Goal: Information Seeking & Learning: Learn about a topic

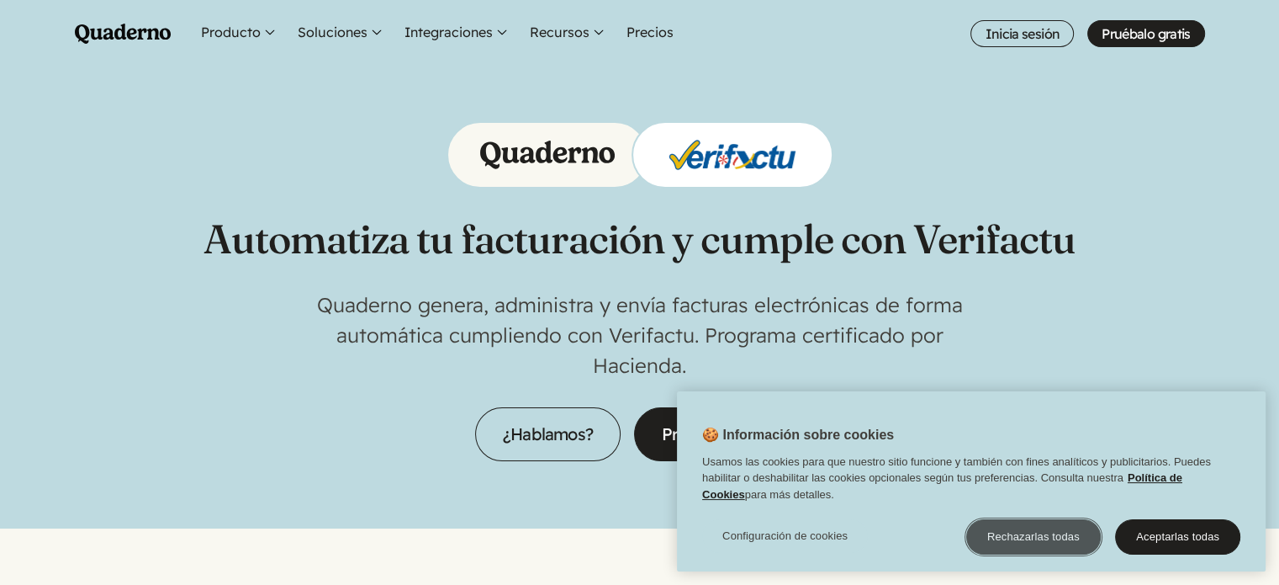
click at [1028, 539] on button "Rechazarlas todas" at bounding box center [1033, 536] width 135 height 35
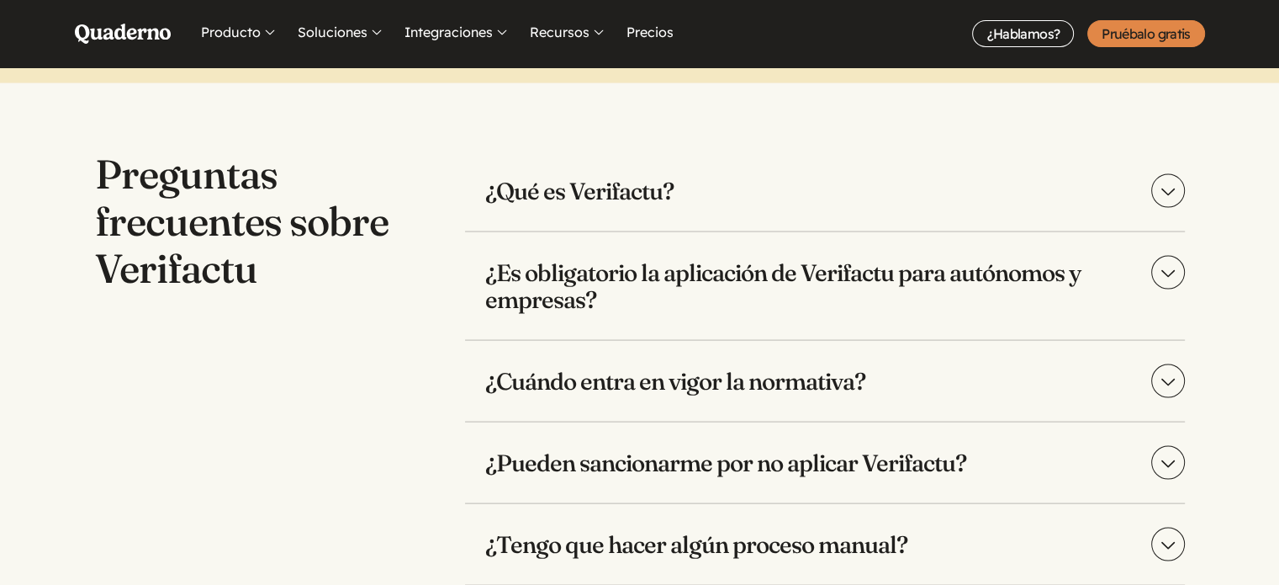
scroll to position [3364, 0]
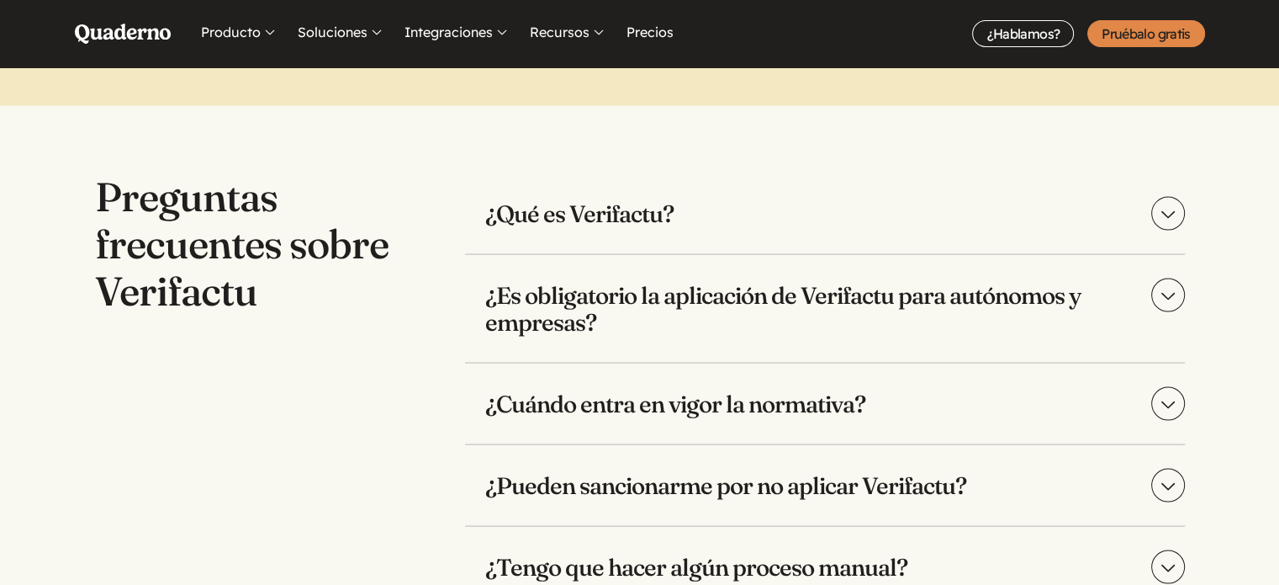
click at [681, 211] on h3 "¿Qué es Verifactu?" at bounding box center [825, 213] width 720 height 81
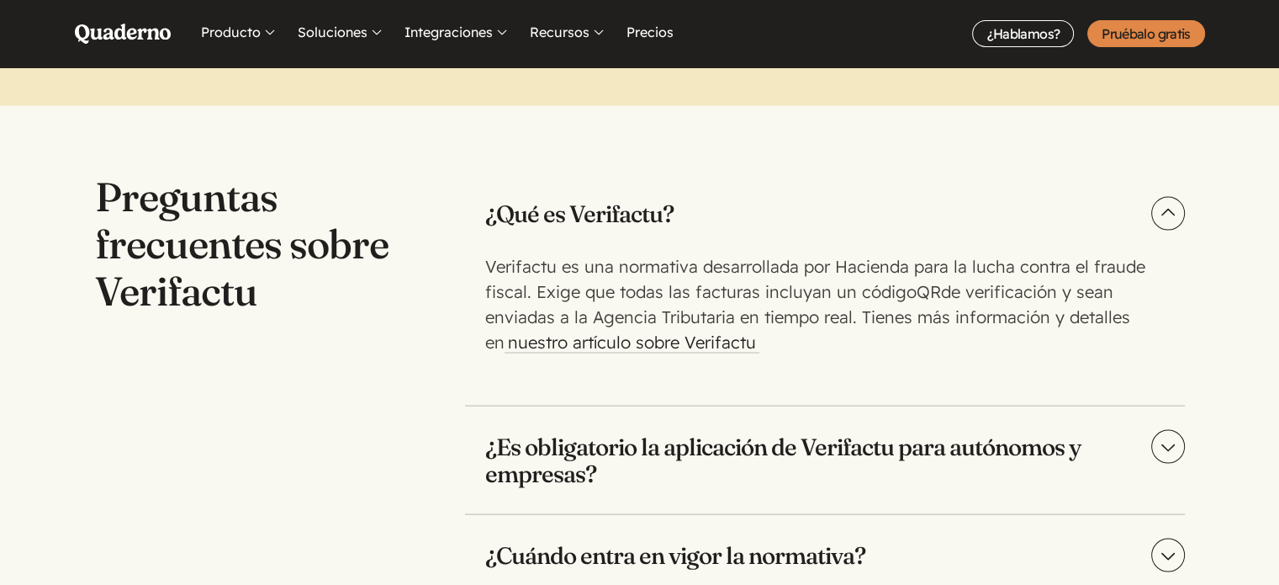
click at [681, 211] on h3 "¿Qué es Verifactu?" at bounding box center [825, 213] width 720 height 81
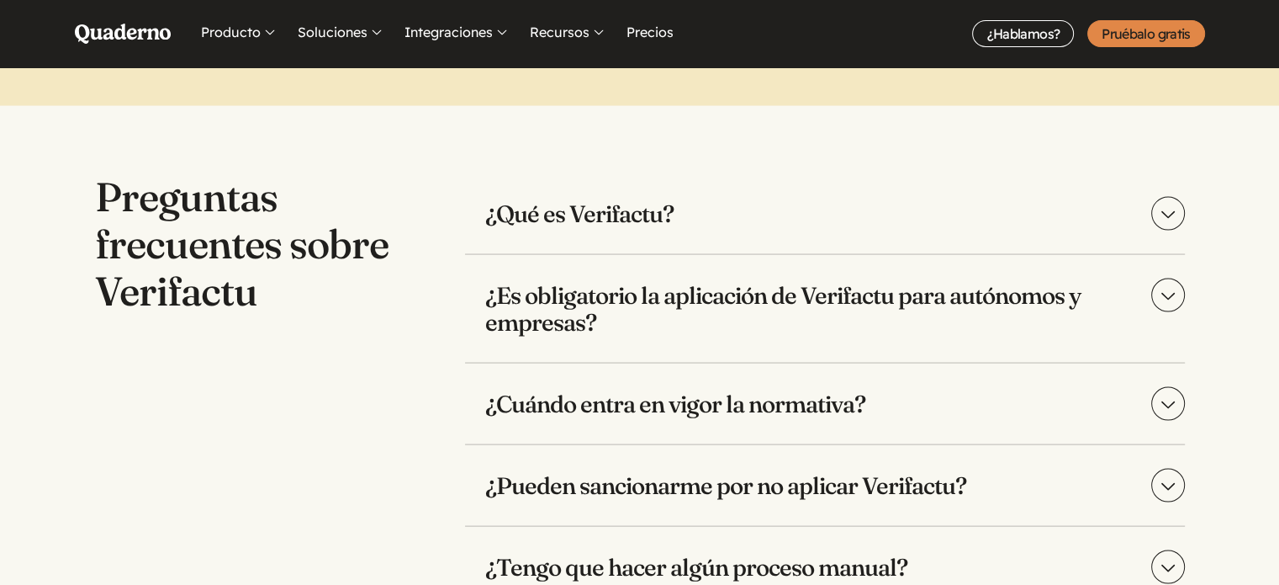
click at [661, 305] on h3 "¿Es obligatorio la aplicación de Verifactu para autónomos y empresas?" at bounding box center [825, 309] width 720 height 108
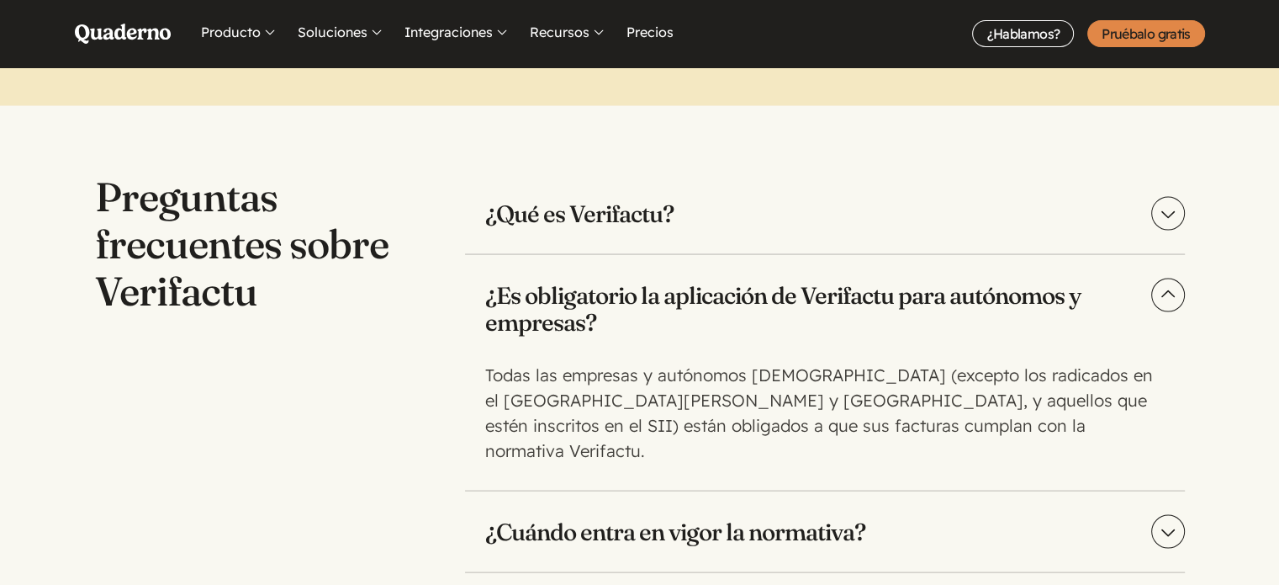
click at [661, 304] on h3 "¿Es obligatorio la aplicación de Verifactu para autónomos y empresas?" at bounding box center [825, 309] width 720 height 108
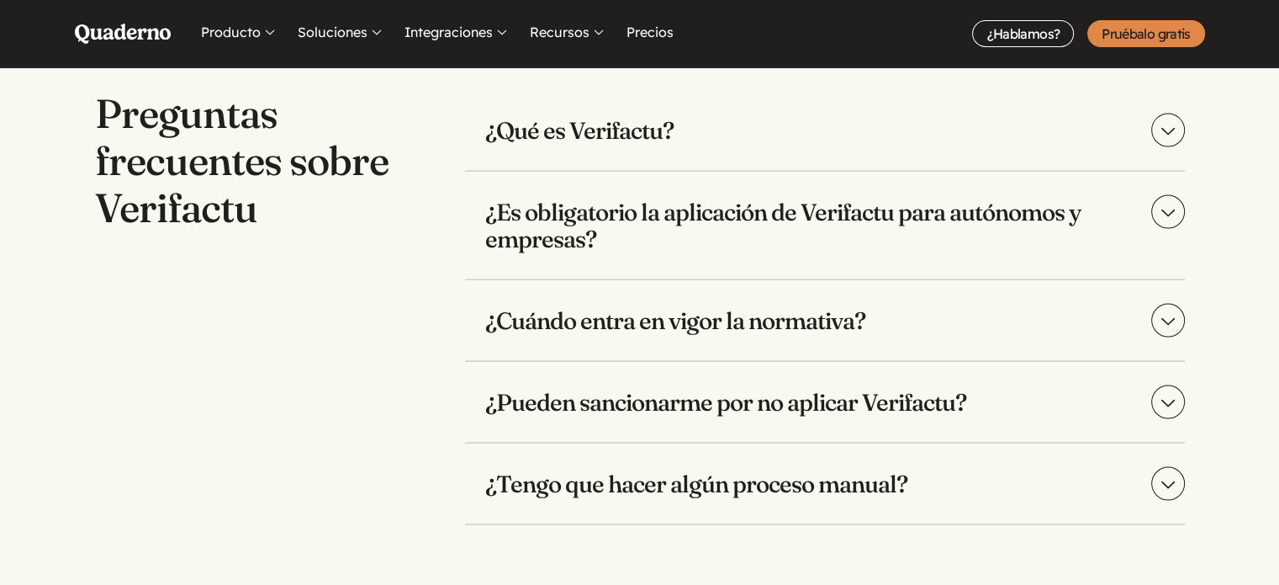
scroll to position [3448, 0]
click at [661, 304] on h3 "¿Cuándo entra en vigor la normativa?" at bounding box center [825, 319] width 720 height 81
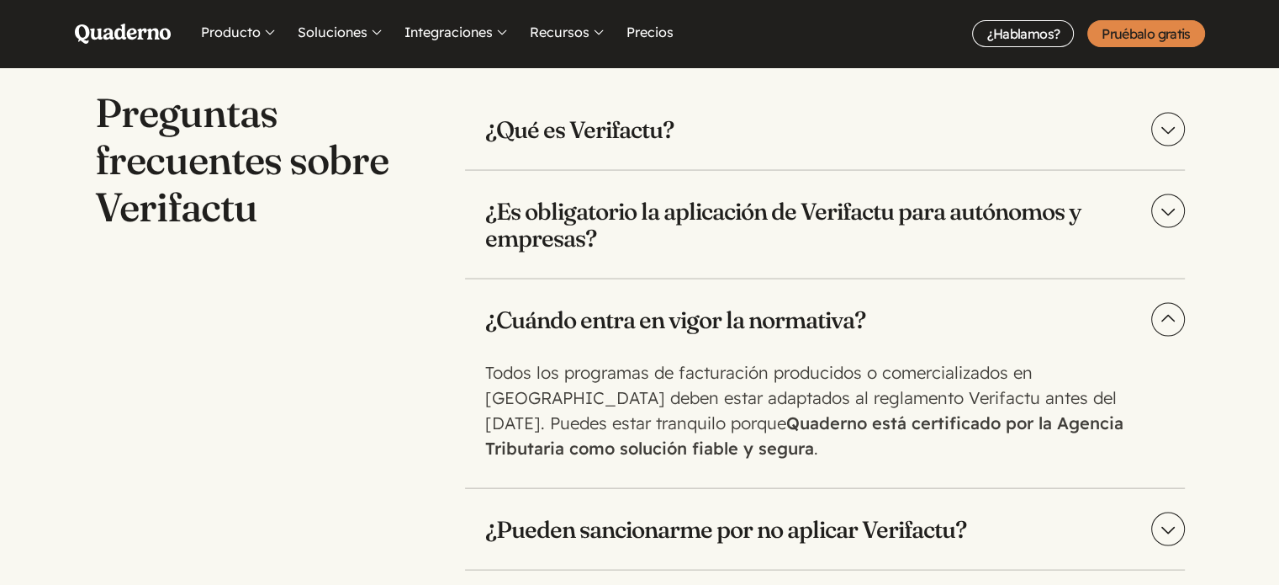
click at [652, 322] on h3 "¿Cuándo entra en vigor la normativa?" at bounding box center [825, 319] width 720 height 81
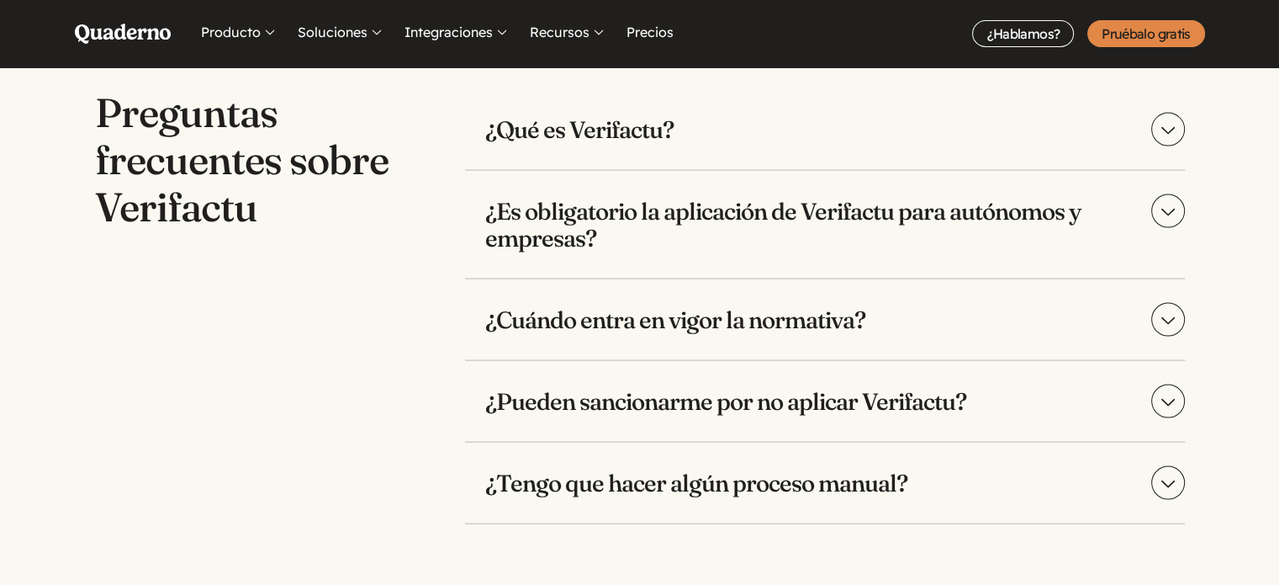
scroll to position [3532, 0]
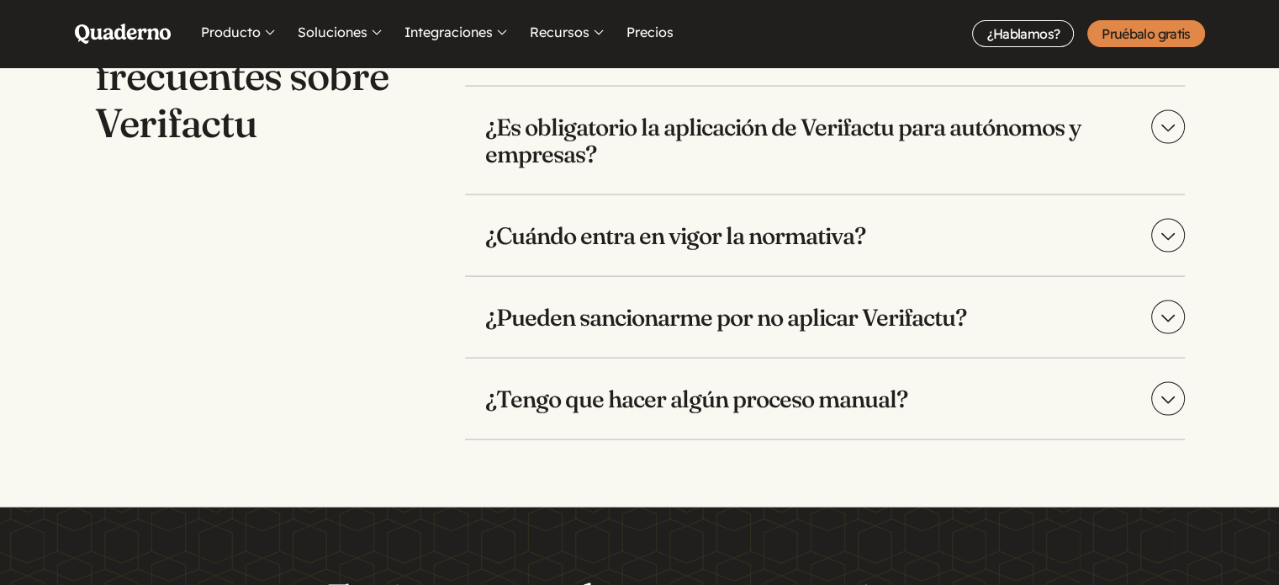
click at [652, 322] on h3 "¿Pueden sancionarme por no aplicar Verifactu?" at bounding box center [825, 317] width 720 height 81
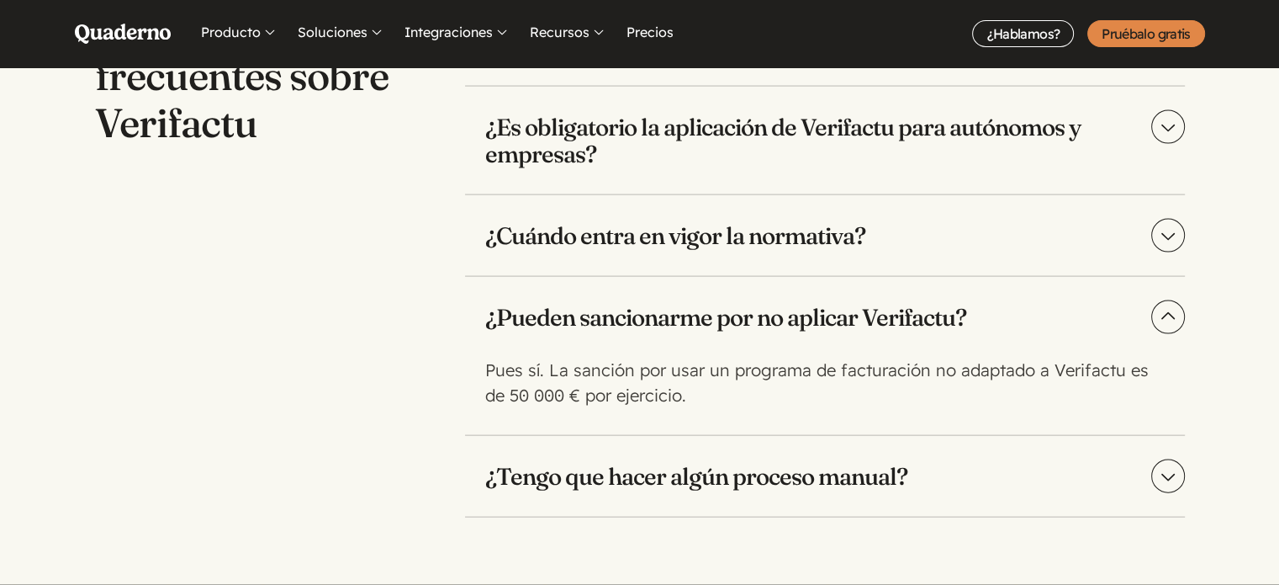
click at [652, 322] on h3 "¿Pueden sancionarme por no aplicar Verifactu?" at bounding box center [825, 317] width 720 height 81
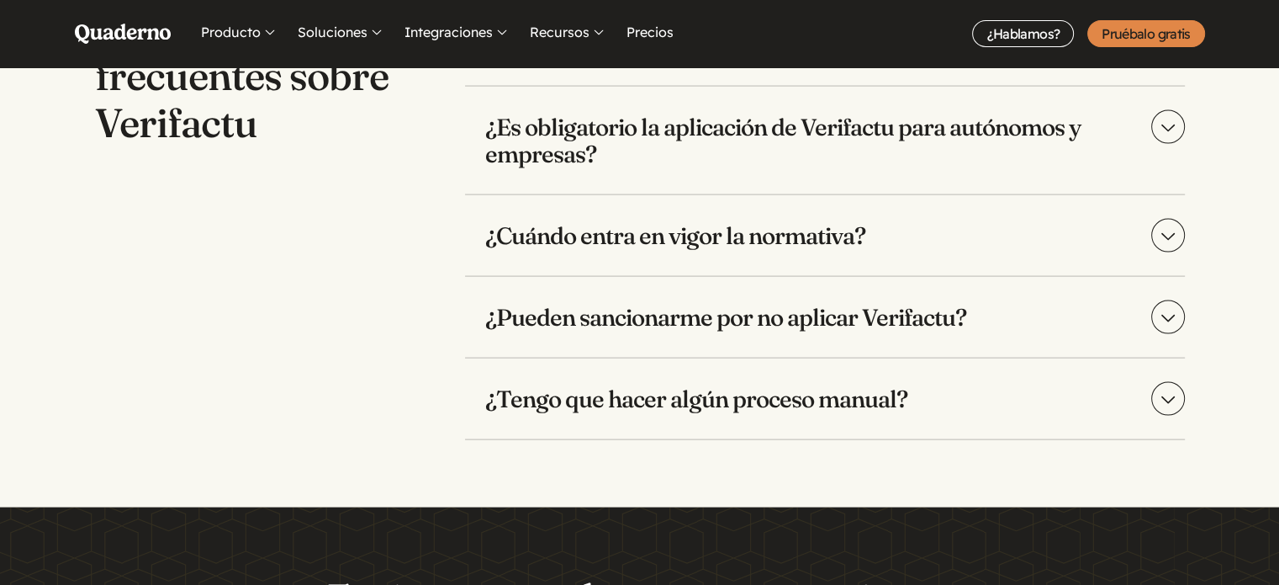
click at [635, 393] on h3 "¿Tengo que hacer algún proceso manual?" at bounding box center [825, 398] width 720 height 81
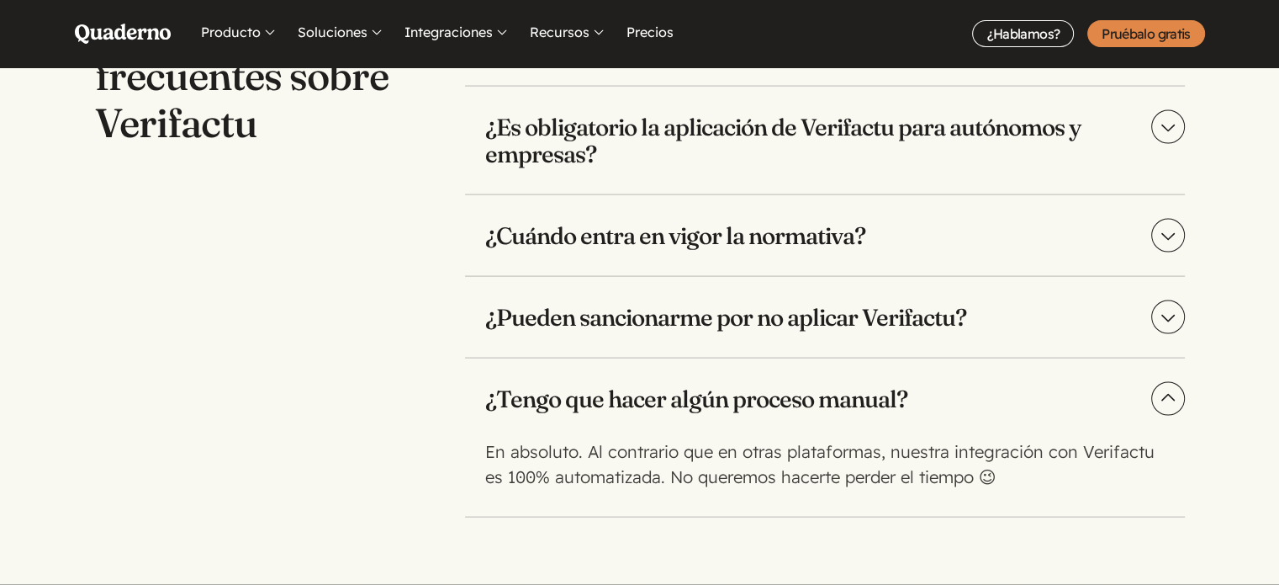
click at [635, 393] on h3 "¿Tengo que hacer algún proceso manual?" at bounding box center [825, 398] width 720 height 81
